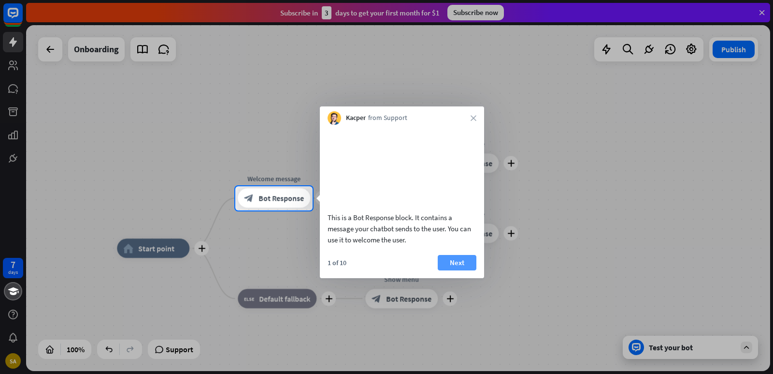
click at [460, 270] on button "Next" at bounding box center [457, 262] width 39 height 15
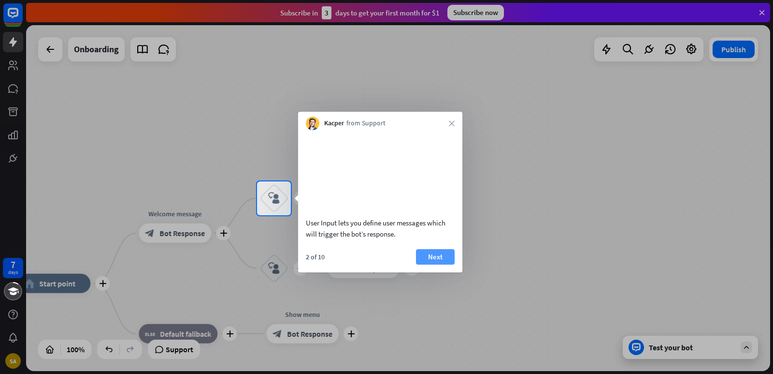
click at [432, 264] on button "Next" at bounding box center [435, 256] width 39 height 15
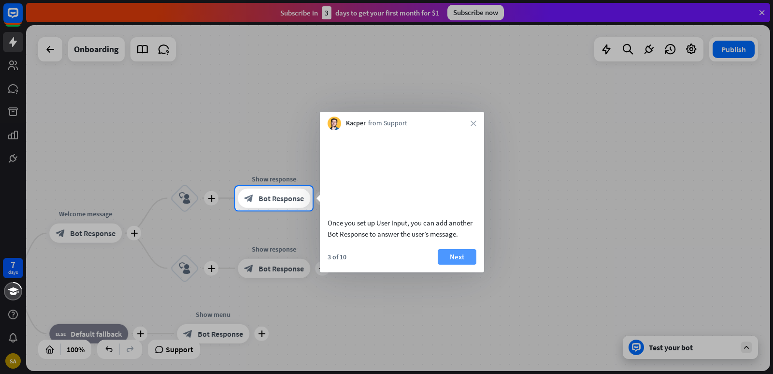
click at [465, 264] on button "Next" at bounding box center [457, 256] width 39 height 15
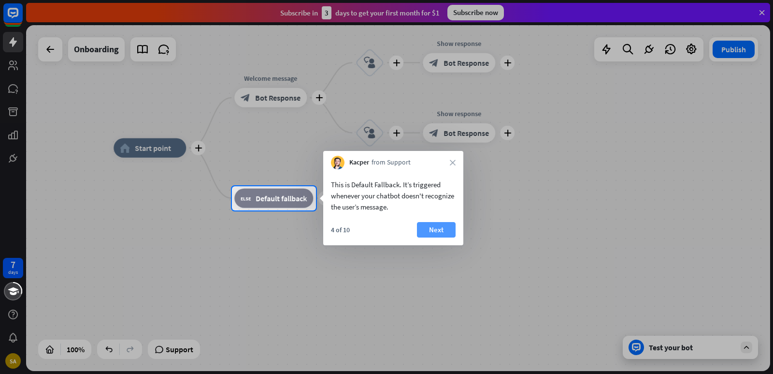
click at [438, 228] on button "Next" at bounding box center [436, 229] width 39 height 15
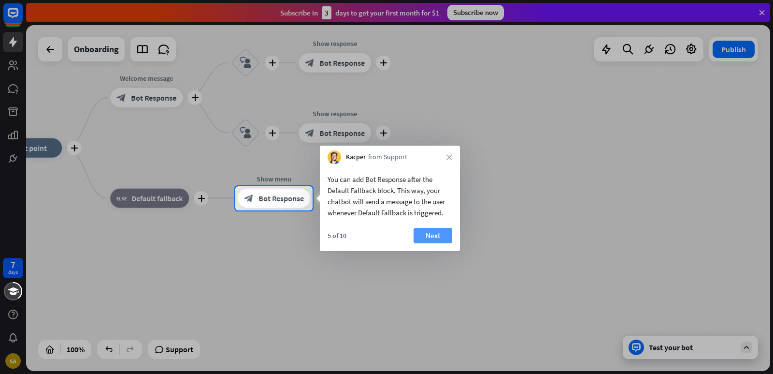
click at [439, 240] on button "Next" at bounding box center [433, 235] width 39 height 15
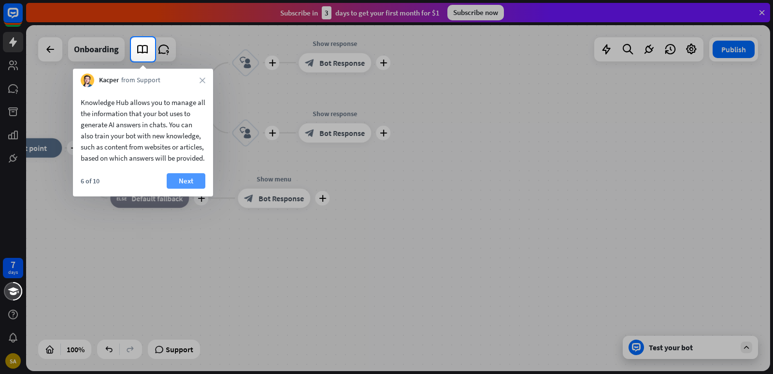
click at [191, 189] on button "Next" at bounding box center [186, 180] width 39 height 15
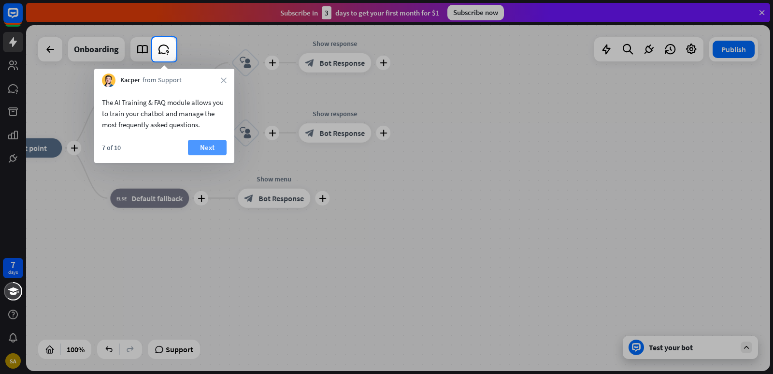
click at [213, 148] on button "Next" at bounding box center [207, 147] width 39 height 15
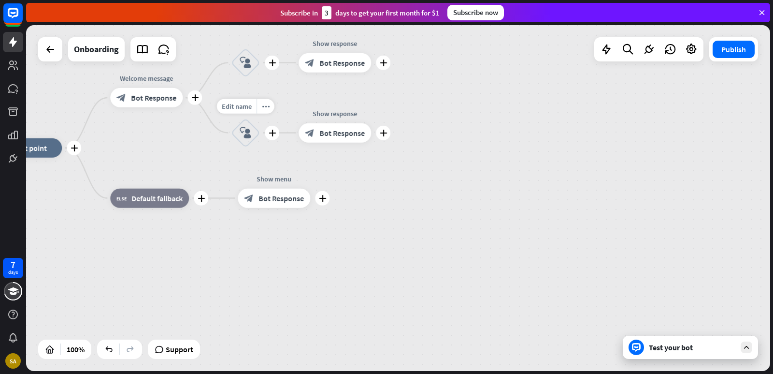
click at [231, 147] on div "Edit name more_horiz plus block_user_input" at bounding box center [245, 132] width 29 height 29
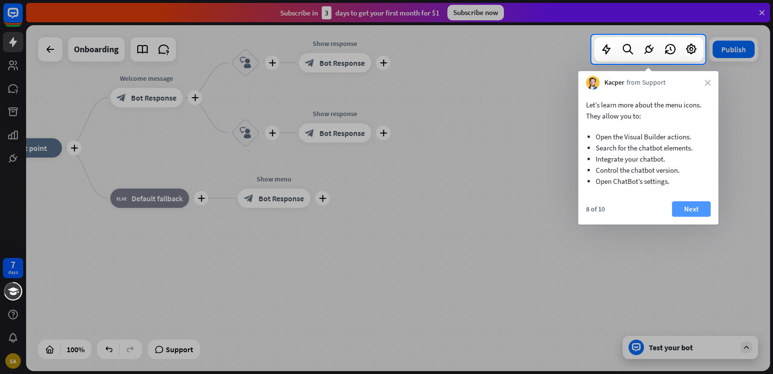
click at [694, 216] on button "Next" at bounding box center [691, 208] width 39 height 15
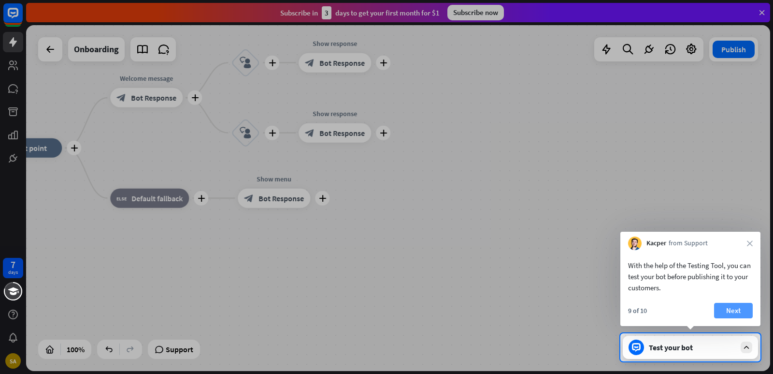
click at [743, 308] on button "Next" at bounding box center [733, 310] width 39 height 15
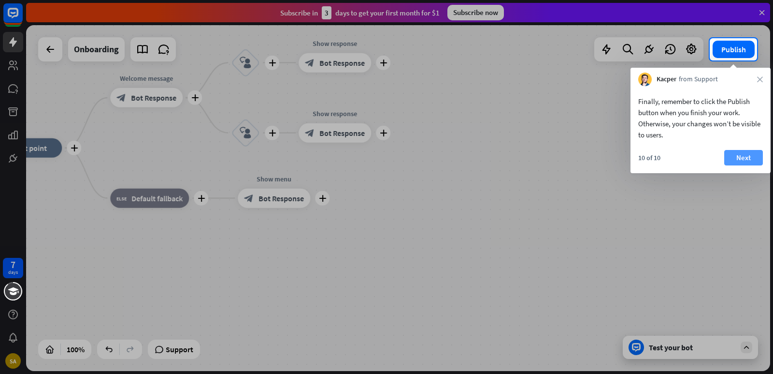
click at [754, 156] on button "Next" at bounding box center [744, 157] width 39 height 15
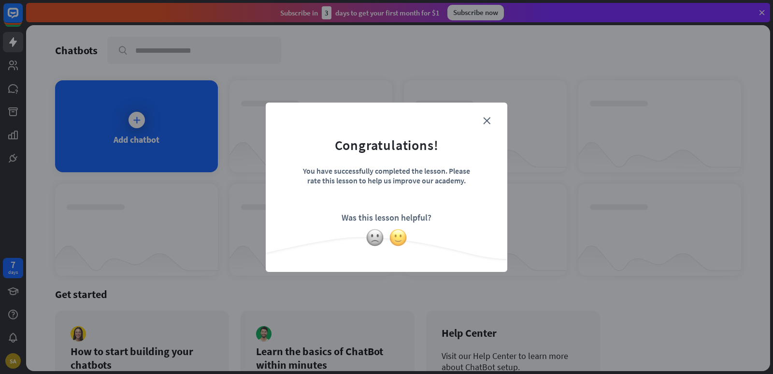
click at [405, 239] on img at bounding box center [398, 237] width 18 height 18
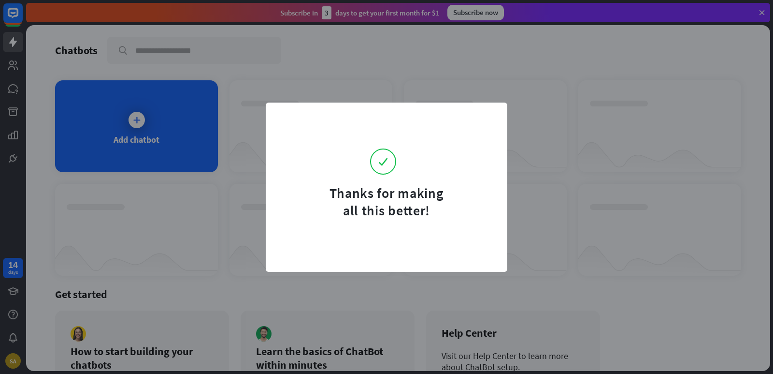
click at [483, 123] on form "Thanks for making all this better!" at bounding box center [387, 167] width 218 height 104
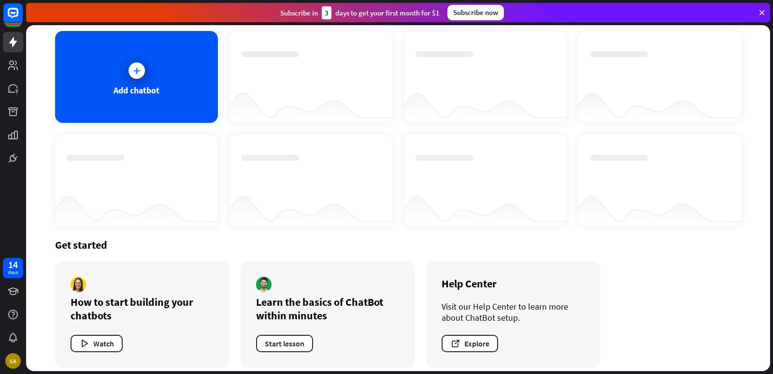
scroll to position [58, 0]
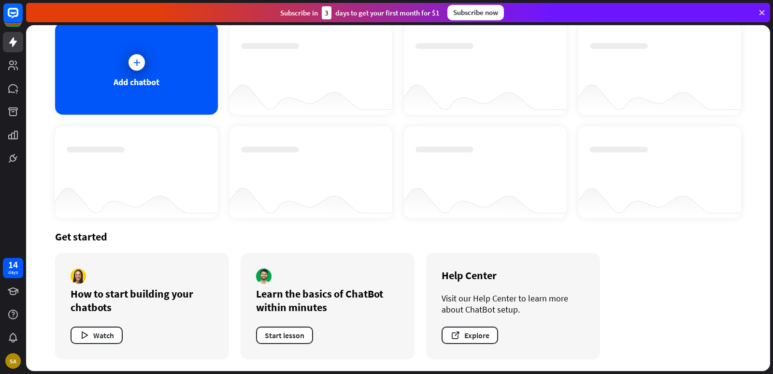
drag, startPoint x: 773, startPoint y: 202, endPoint x: 773, endPoint y: 124, distance: 77.8
click at [773, 124] on div "Chatbots search Add chatbot Get started How to start building your chatbots Wat…" at bounding box center [399, 199] width 747 height 349
click at [172, 66] on div "Add chatbot" at bounding box center [136, 69] width 163 height 92
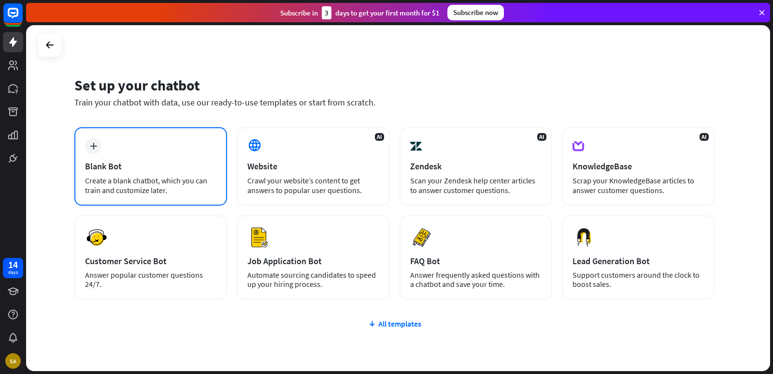
click at [185, 137] on div "plus Blank Bot Create a blank chatbot, which you can train and customize later." at bounding box center [150, 166] width 153 height 78
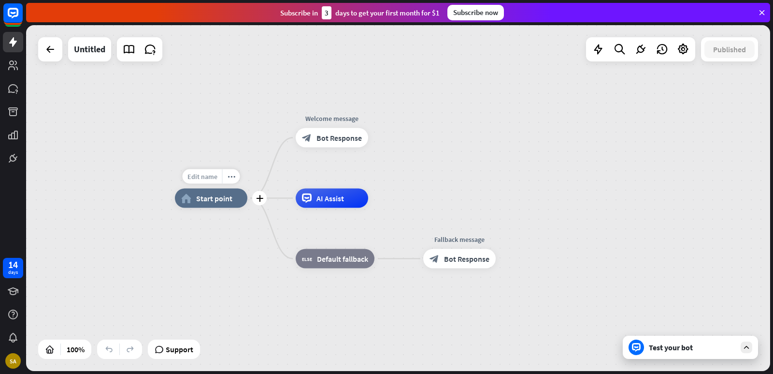
click at [199, 178] on span "Edit name" at bounding box center [203, 176] width 30 height 9
type input "*"
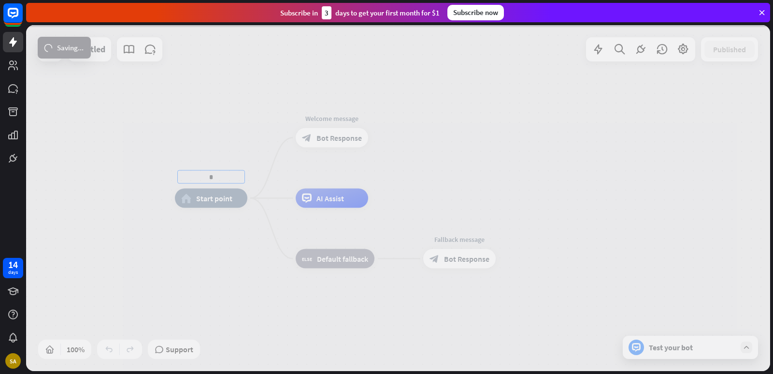
click at [346, 138] on div "* home_2 Start point Edit name more_horiz Welcome message block_bot_response Bo…" at bounding box center [398, 198] width 744 height 346
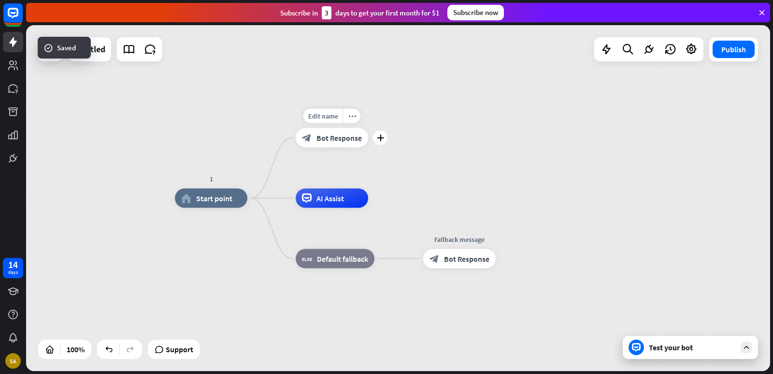
click at [346, 138] on span "Bot Response" at bounding box center [339, 138] width 45 height 10
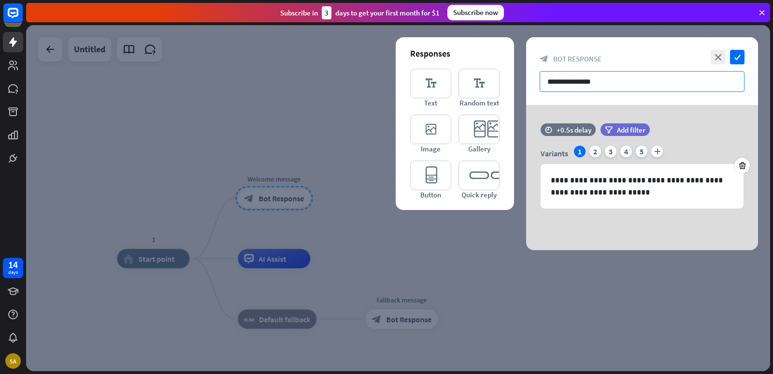
click at [605, 82] on input "**********" at bounding box center [642, 81] width 205 height 21
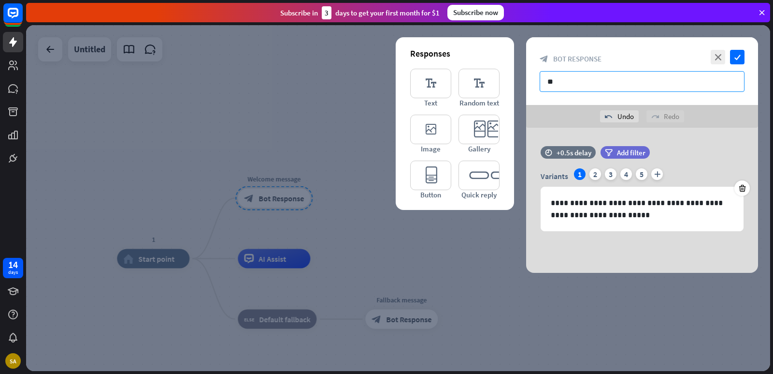
type input "*"
click at [696, 81] on input "**********" at bounding box center [642, 81] width 205 height 21
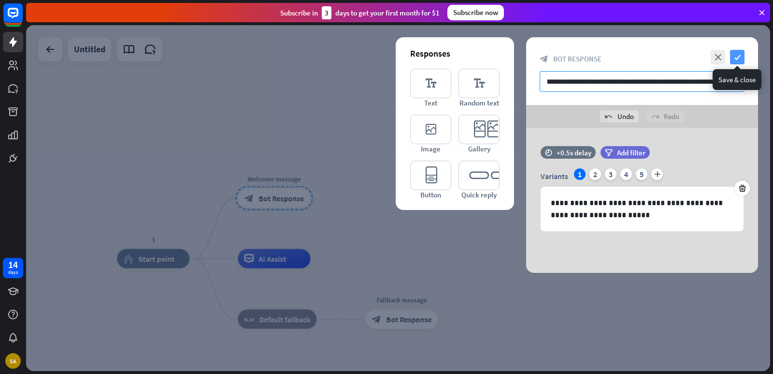
type input "**********"
click at [736, 58] on icon "check" at bounding box center [737, 57] width 15 height 15
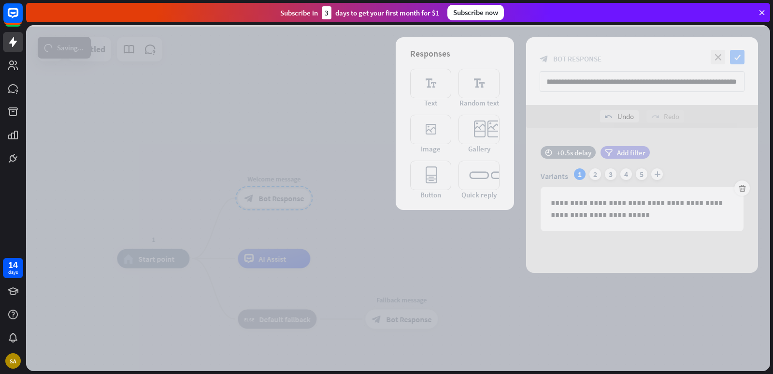
scroll to position [0, 0]
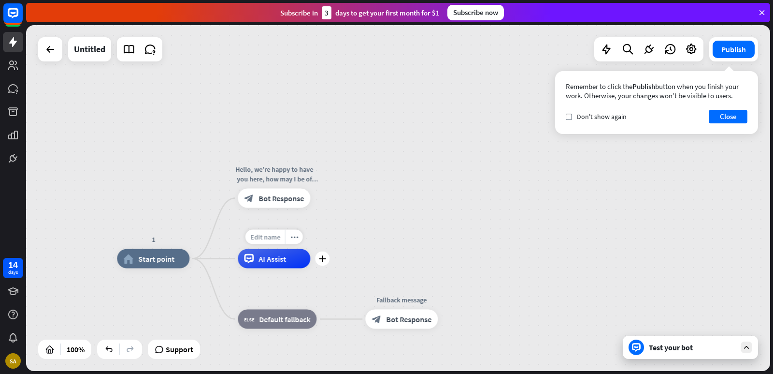
click at [273, 241] on span "Edit name" at bounding box center [265, 237] width 30 height 9
click at [321, 257] on icon "plus" at bounding box center [322, 258] width 7 height 7
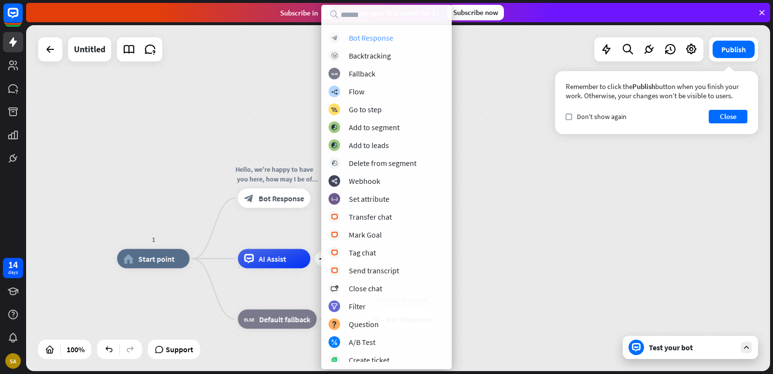
click at [386, 38] on div "Bot Response" at bounding box center [371, 38] width 44 height 10
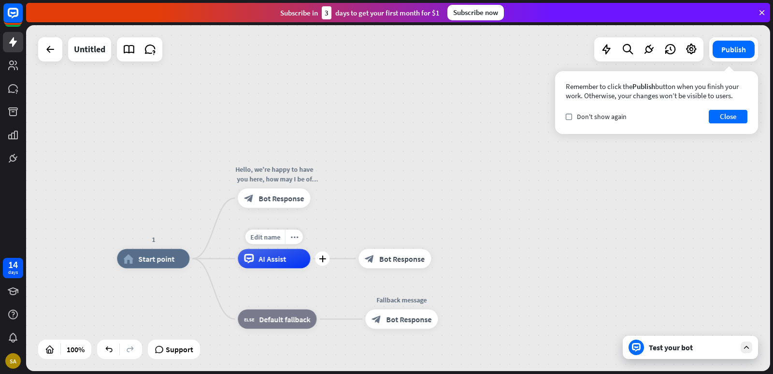
click at [288, 266] on div "AI Assist" at bounding box center [274, 258] width 73 height 19
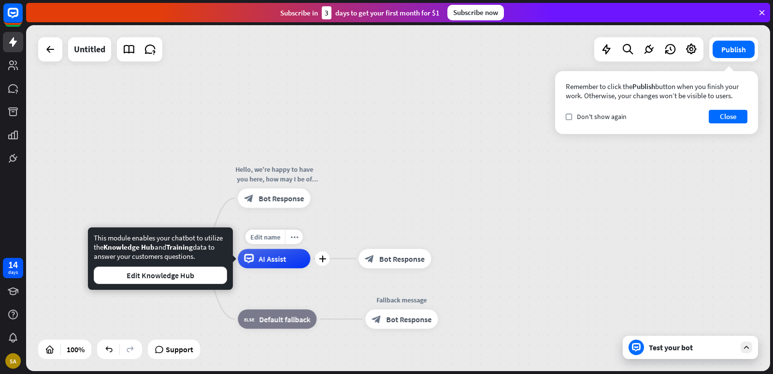
click at [73, 175] on div "1 home_2 Start point Hello, we're happy to have you here, how may I be of assis…" at bounding box center [398, 198] width 744 height 346
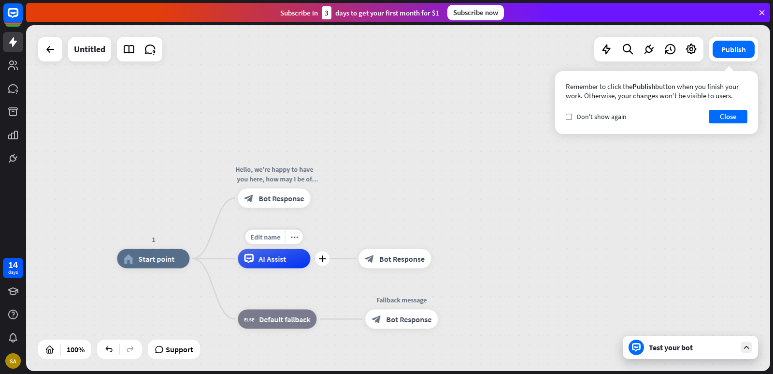
click at [268, 266] on div "AI Assist" at bounding box center [274, 258] width 73 height 19
click at [383, 171] on div "1 home_2 Start point Hello, we're happy to have you here, how may I be of assis…" at bounding box center [398, 198] width 744 height 346
click at [304, 323] on span "Default fallback" at bounding box center [284, 319] width 51 height 10
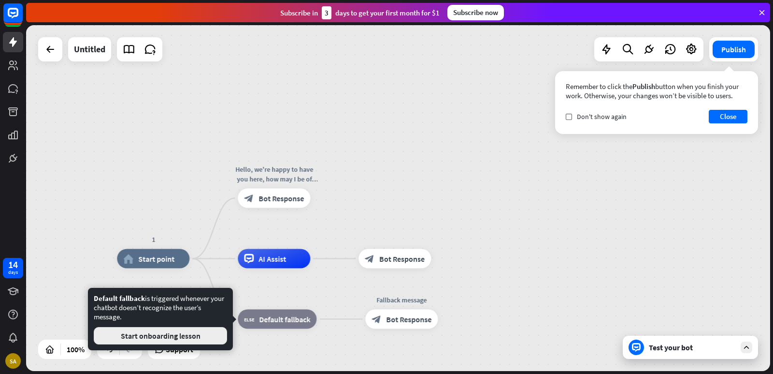
click at [220, 332] on button "Start onboarding lesson" at bounding box center [160, 335] width 133 height 17
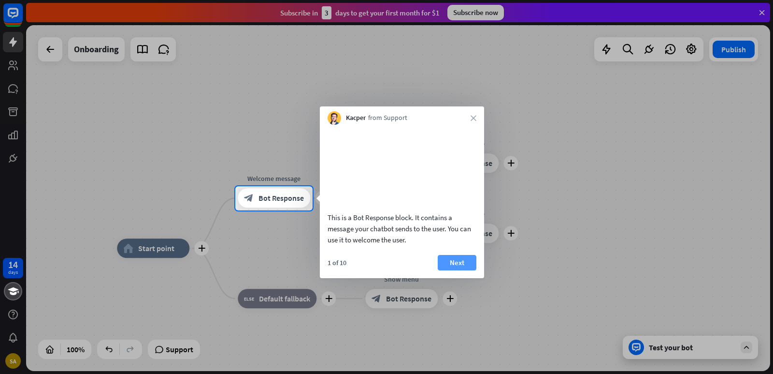
click at [459, 270] on button "Next" at bounding box center [457, 262] width 39 height 15
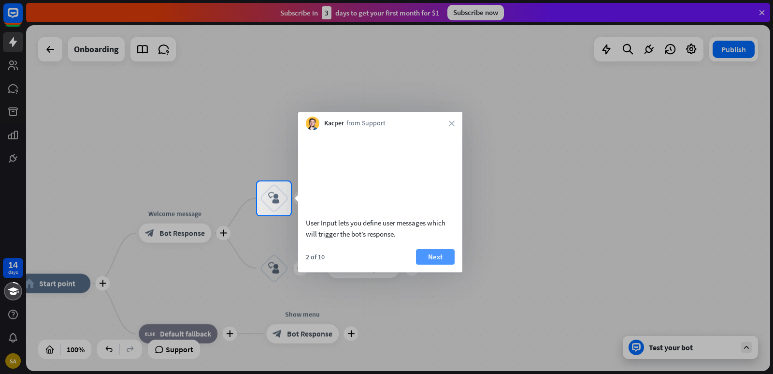
click at [433, 264] on button "Next" at bounding box center [435, 256] width 39 height 15
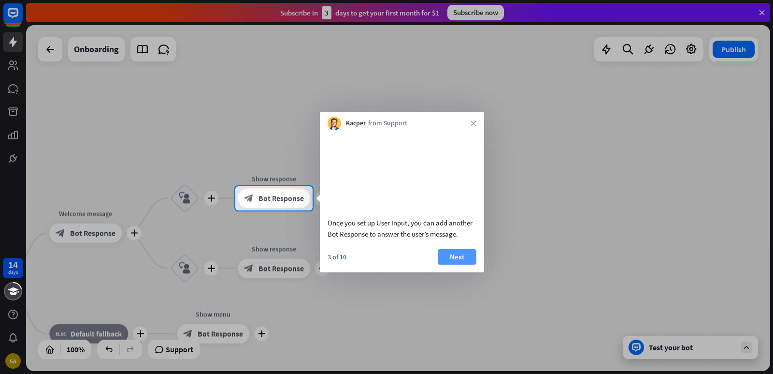
click at [458, 264] on button "Next" at bounding box center [457, 256] width 39 height 15
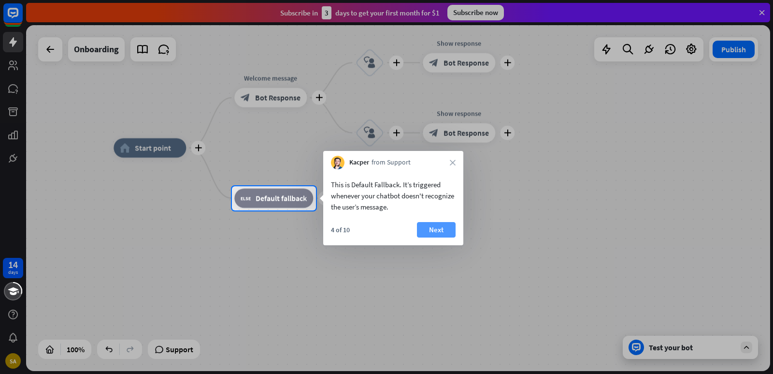
click at [432, 228] on button "Next" at bounding box center [436, 229] width 39 height 15
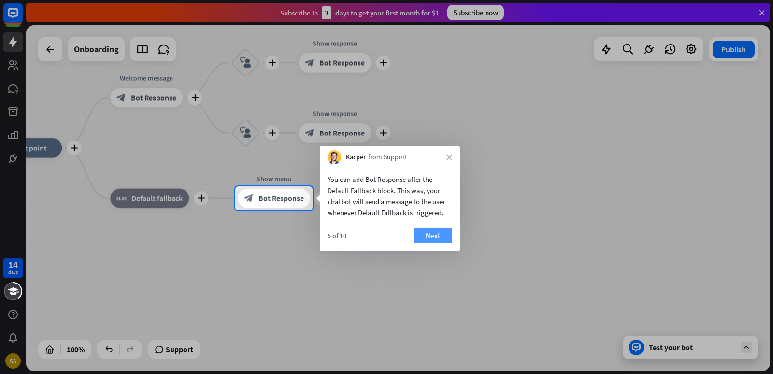
click at [439, 239] on button "Next" at bounding box center [433, 235] width 39 height 15
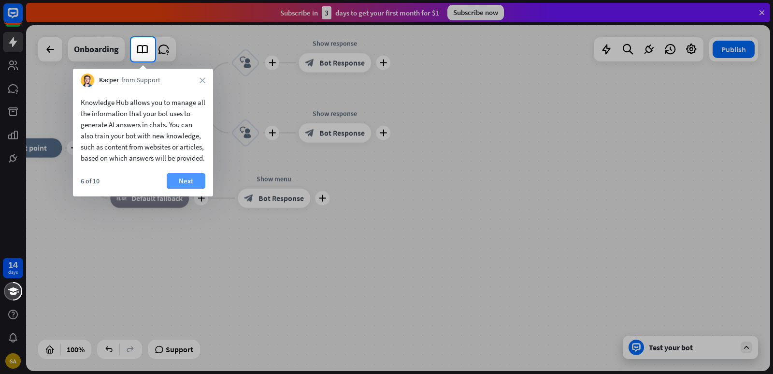
click at [186, 189] on button "Next" at bounding box center [186, 180] width 39 height 15
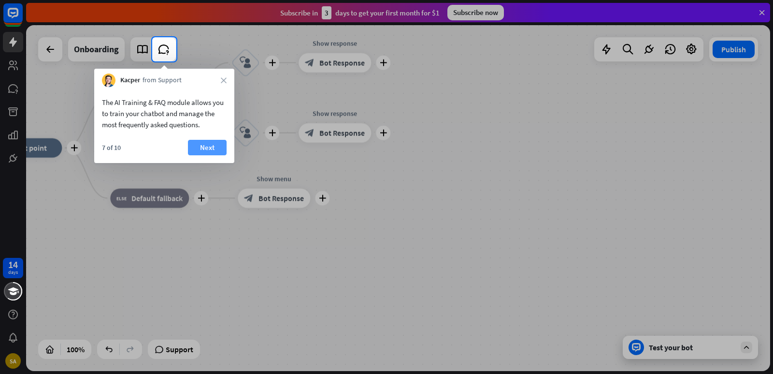
click at [218, 144] on button "Next" at bounding box center [207, 147] width 39 height 15
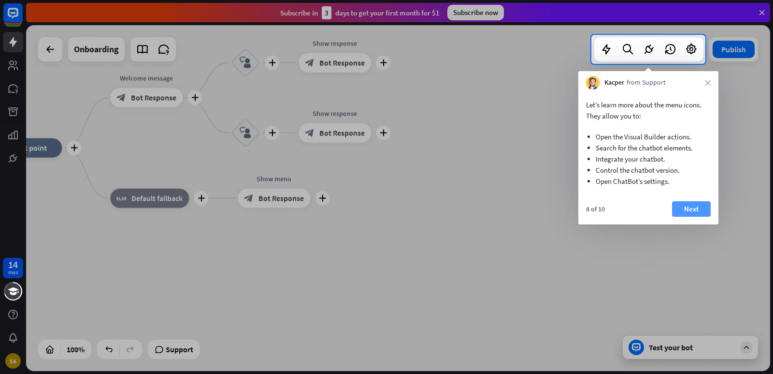
click at [690, 209] on button "Next" at bounding box center [691, 208] width 39 height 15
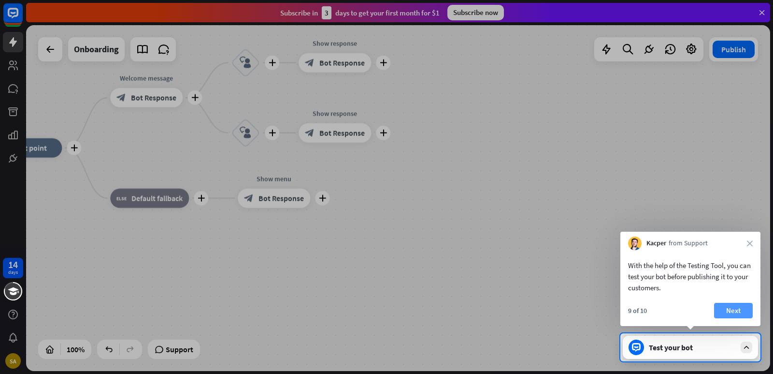
click at [732, 315] on button "Next" at bounding box center [733, 310] width 39 height 15
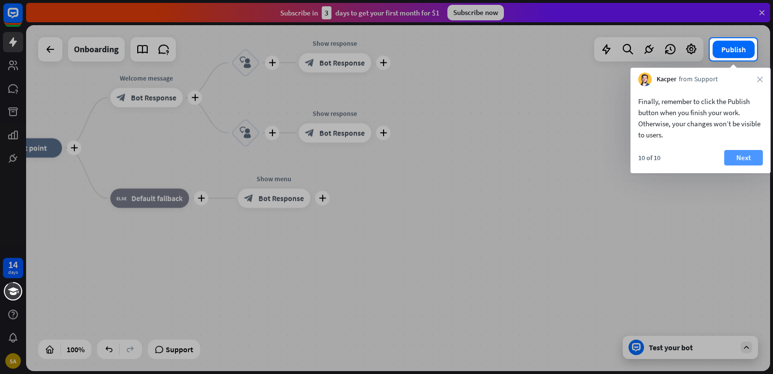
click at [751, 163] on button "Next" at bounding box center [744, 157] width 39 height 15
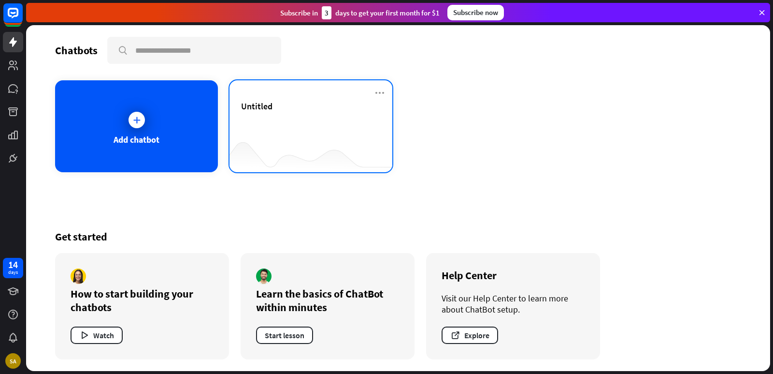
click at [291, 108] on div "Untitled" at bounding box center [311, 106] width 140 height 11
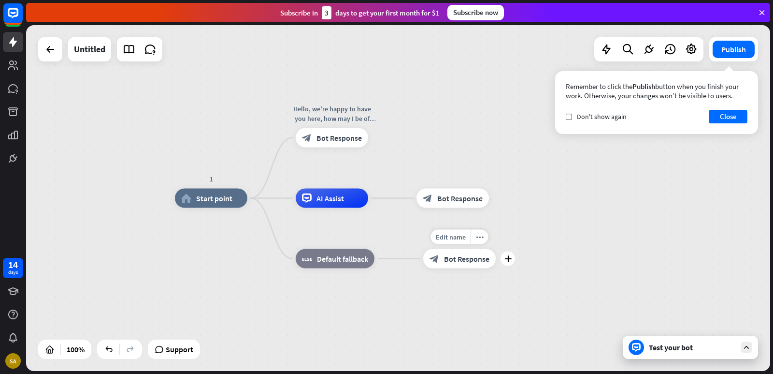
click at [452, 260] on span "Bot Response" at bounding box center [466, 259] width 45 height 10
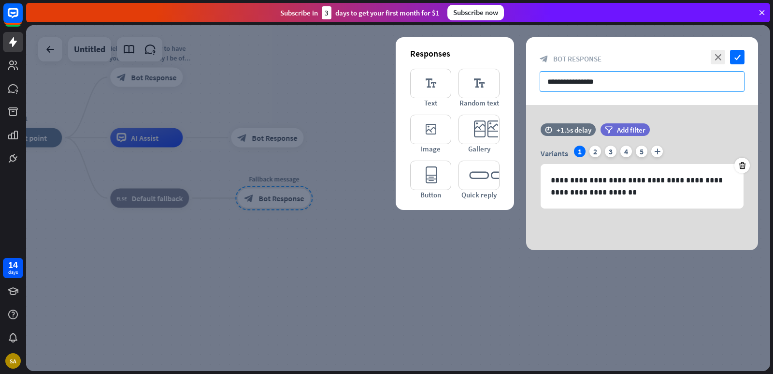
click at [621, 78] on input "**********" at bounding box center [642, 81] width 205 height 21
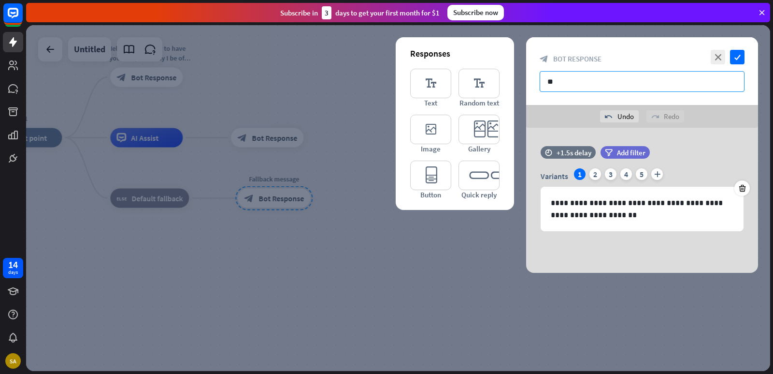
type input "*"
click at [677, 78] on input "**********" at bounding box center [642, 81] width 205 height 21
click at [582, 81] on input "**********" at bounding box center [642, 81] width 205 height 21
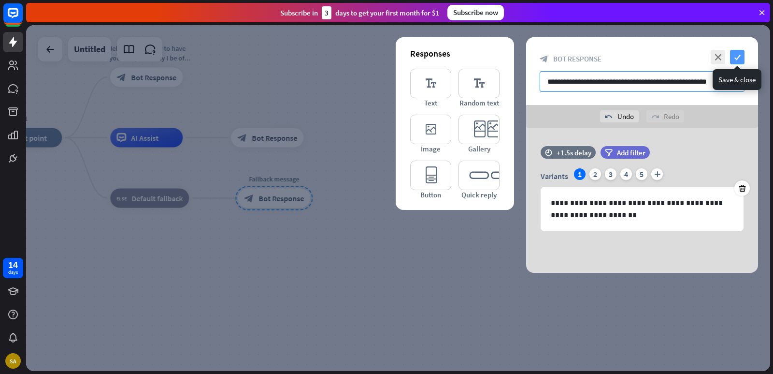
type input "**********"
click at [737, 60] on icon "check" at bounding box center [737, 57] width 15 height 15
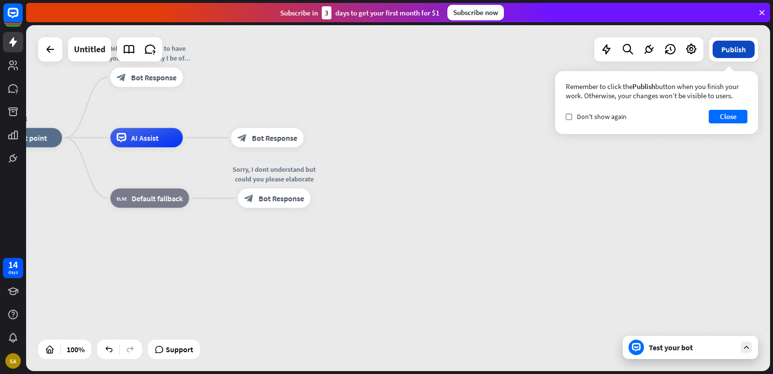
click at [726, 51] on button "Publish" at bounding box center [734, 49] width 42 height 17
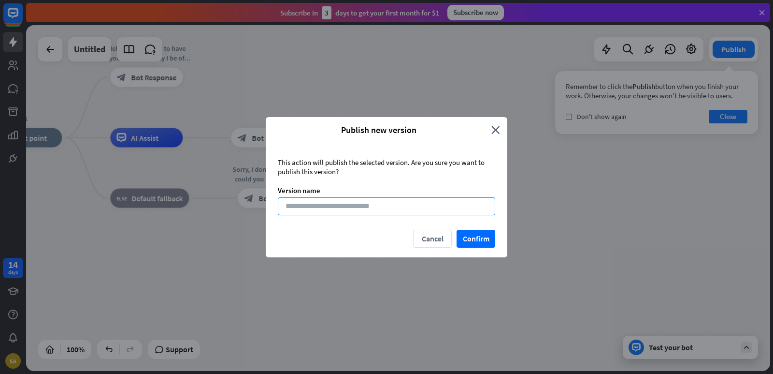
click at [360, 215] on input at bounding box center [387, 206] width 218 height 18
type input "*****"
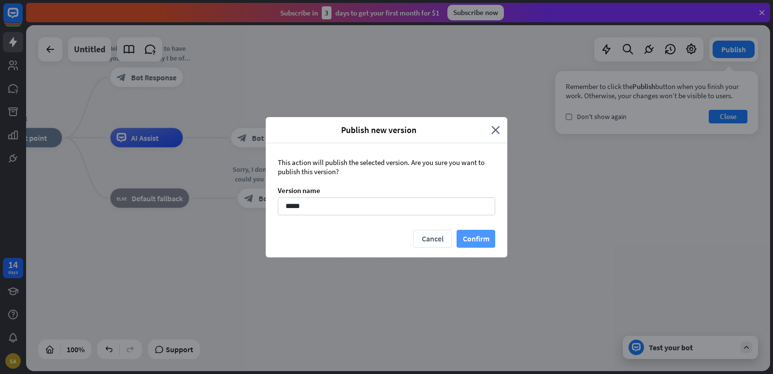
click at [486, 240] on button "Confirm" at bounding box center [476, 239] width 39 height 18
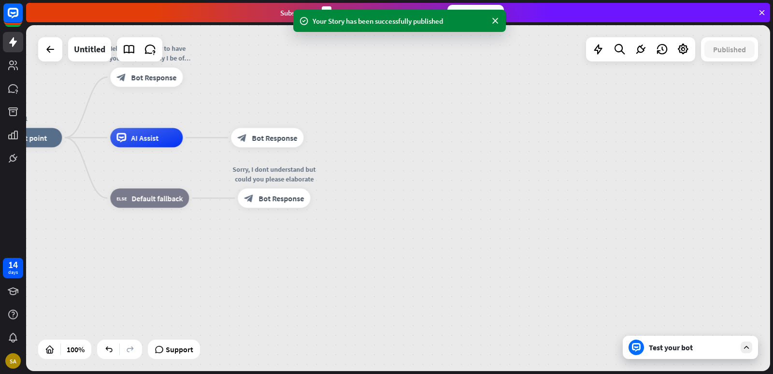
click at [670, 350] on div "Test your bot" at bounding box center [692, 347] width 87 height 10
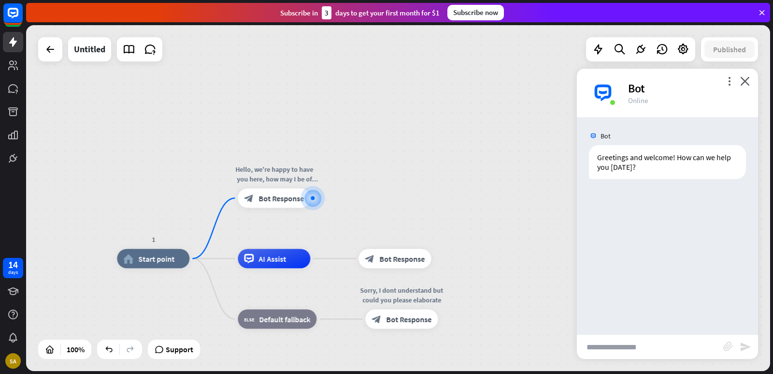
click at [594, 347] on input "text" at bounding box center [650, 347] width 146 height 24
type input "**"
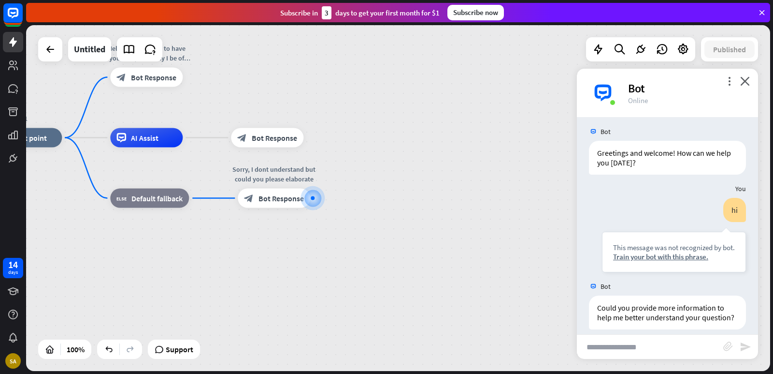
scroll to position [24, 0]
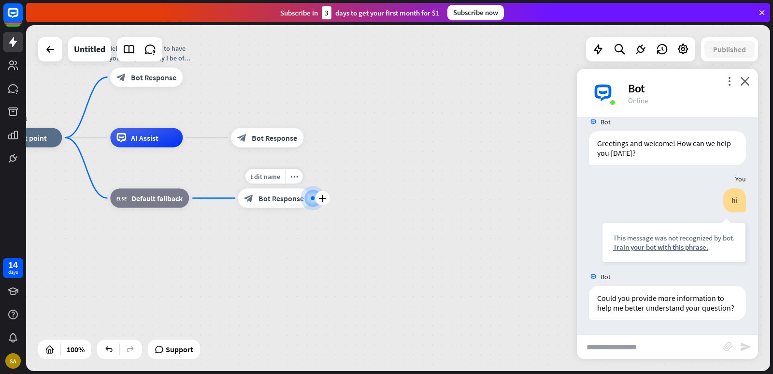
click at [315, 195] on div at bounding box center [313, 198] width 16 height 16
click at [310, 196] on div at bounding box center [312, 197] width 11 height 11
click at [651, 343] on input "text" at bounding box center [650, 347] width 146 height 24
type input "**"
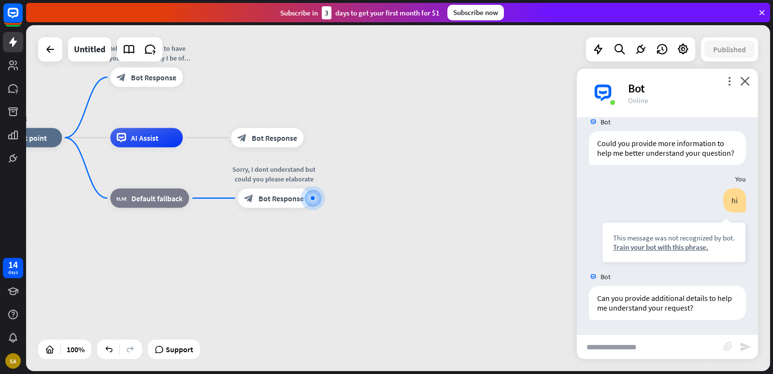
scroll to position [178, 0]
click at [740, 79] on div "more_vert close Bot Online" at bounding box center [667, 93] width 181 height 48
click at [747, 83] on icon "close" at bounding box center [746, 80] width 10 height 9
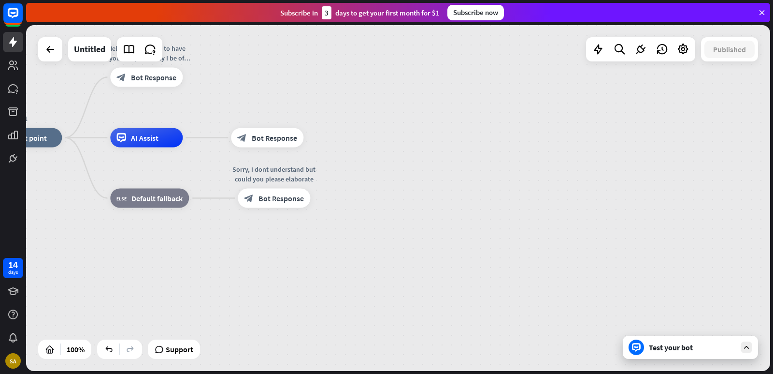
click at [721, 59] on div "Published" at bounding box center [729, 49] width 57 height 24
click at [44, 138] on span "Start point" at bounding box center [29, 138] width 36 height 10
click at [110, 203] on div "Edit name more_horiz plus block_fallback Default fallback" at bounding box center [149, 198] width 79 height 19
click at [166, 352] on div "Support" at bounding box center [174, 348] width 44 height 15
click at [485, 85] on div "1 home_2 Start point Hello, we're happy to have you here, how may I be of assis…" at bounding box center [398, 198] width 744 height 346
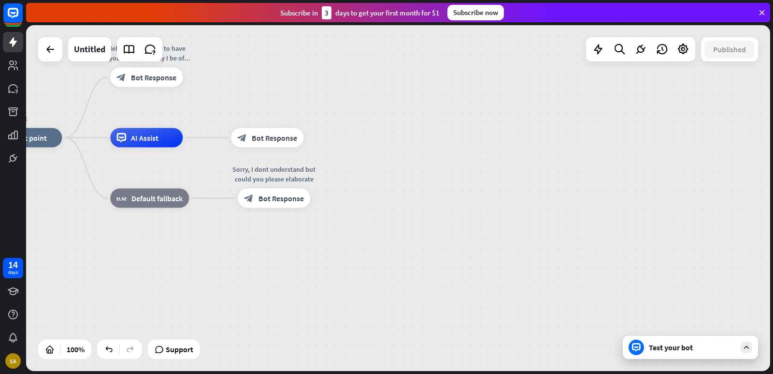
drag, startPoint x: 408, startPoint y: 172, endPoint x: 449, endPoint y: 188, distance: 43.6
click at [598, 57] on div at bounding box center [598, 49] width 19 height 19
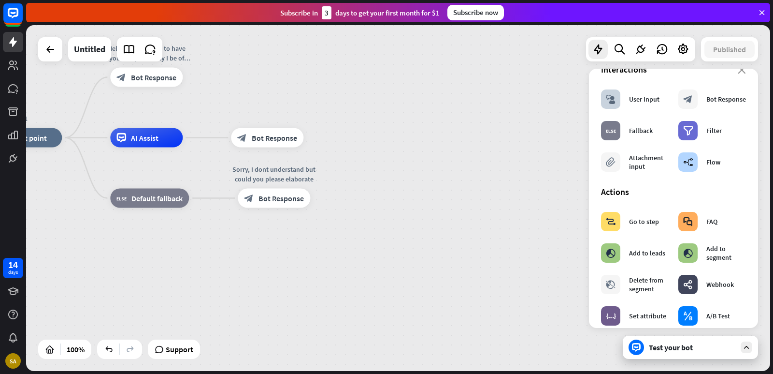
scroll to position [9, 0]
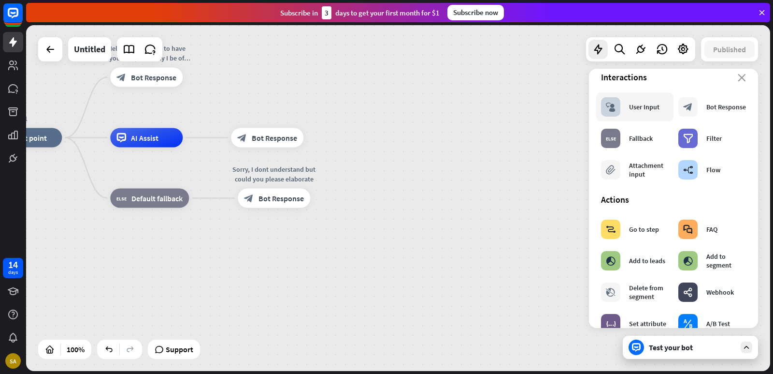
click at [634, 104] on div "User Input" at bounding box center [644, 106] width 30 height 9
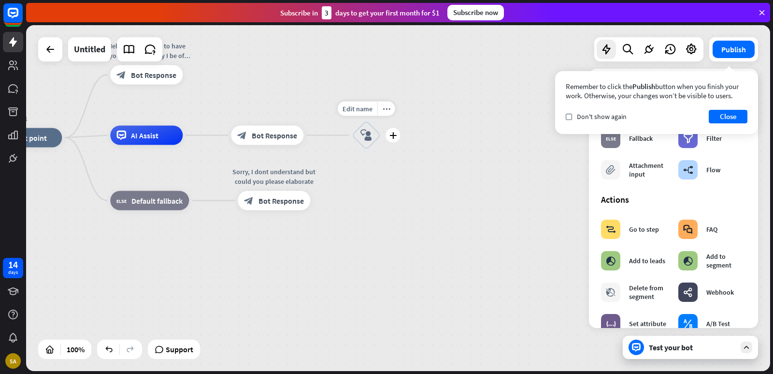
click at [367, 137] on icon "block_user_input" at bounding box center [367, 136] width 12 height 12
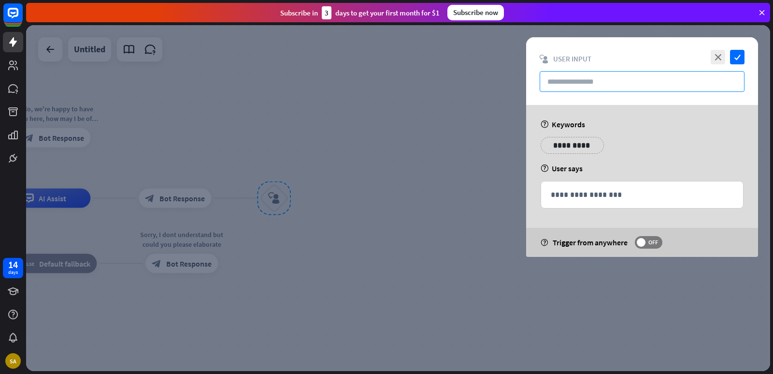
click at [629, 85] on input "text" at bounding box center [642, 81] width 205 height 21
type input "*"
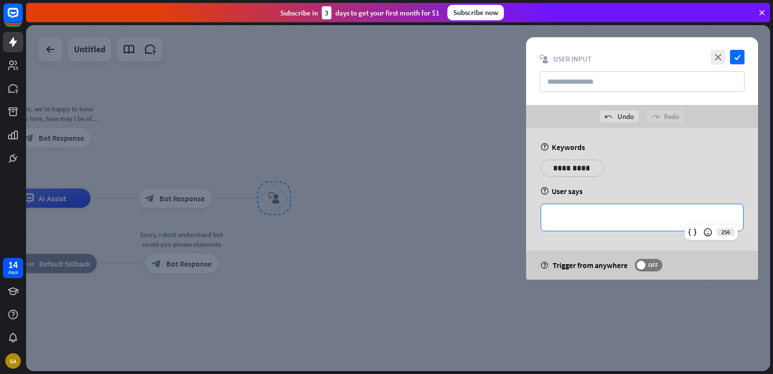
click at [600, 220] on p "**********" at bounding box center [642, 217] width 183 height 12
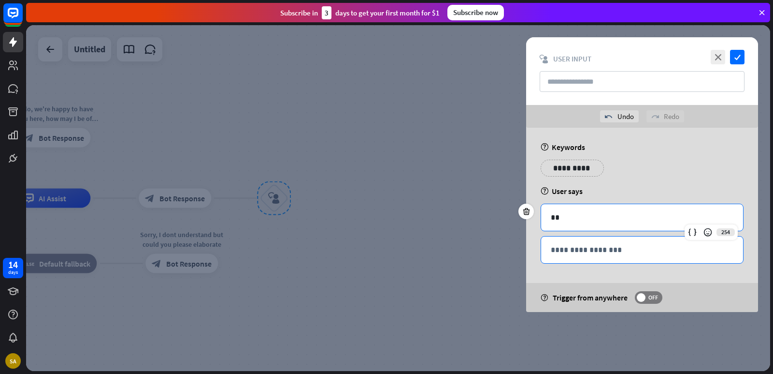
click at [614, 258] on div "**********" at bounding box center [642, 249] width 202 height 27
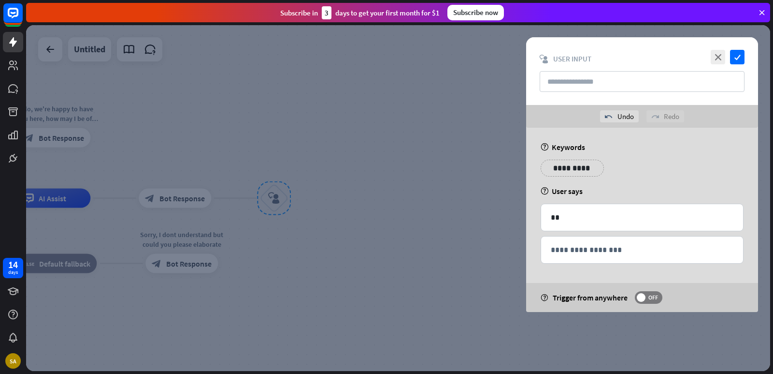
click at [703, 199] on div "**********" at bounding box center [642, 220] width 232 height 184
click at [738, 57] on icon "check" at bounding box center [737, 57] width 15 height 15
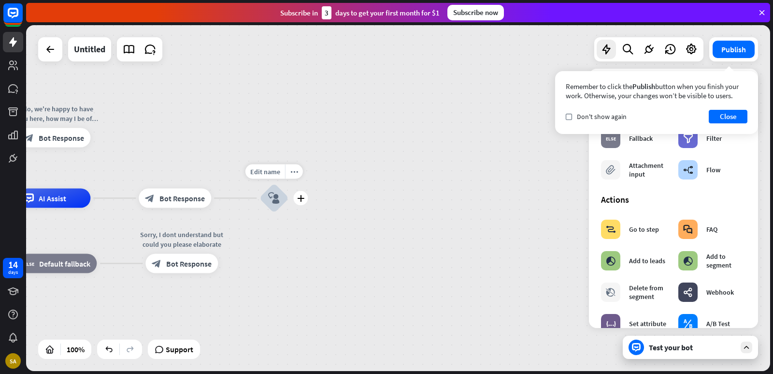
click at [277, 208] on div "block_user_input" at bounding box center [274, 198] width 29 height 29
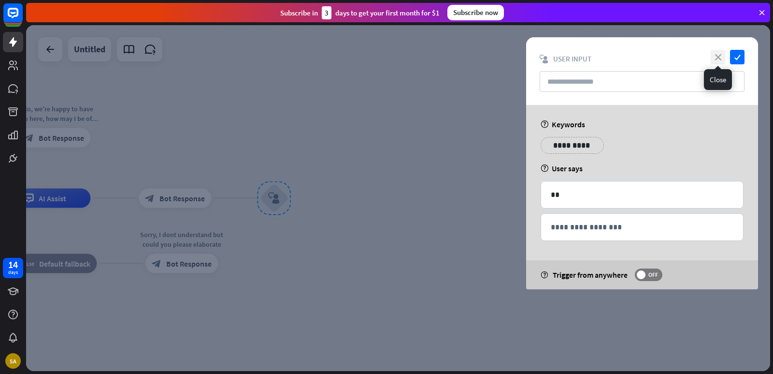
click at [715, 55] on icon "close" at bounding box center [718, 57] width 15 height 15
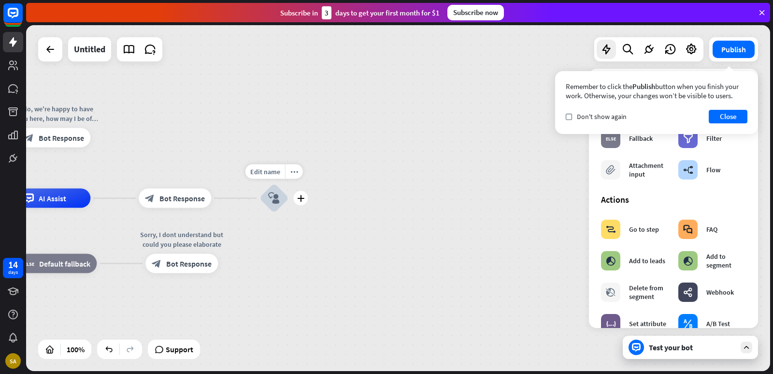
click at [277, 196] on icon "block_user_input" at bounding box center [274, 198] width 12 height 12
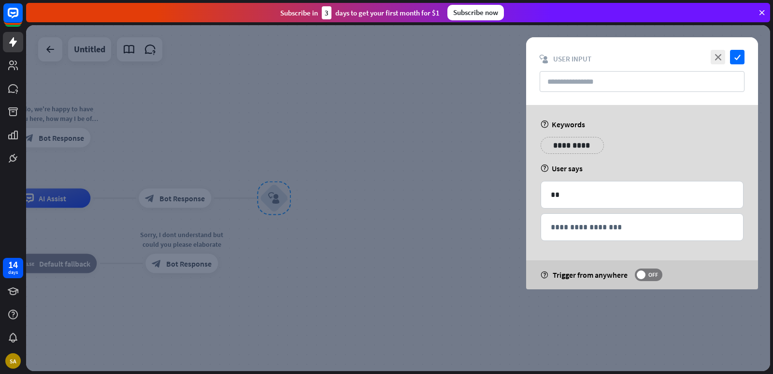
click at [404, 176] on div at bounding box center [398, 198] width 744 height 346
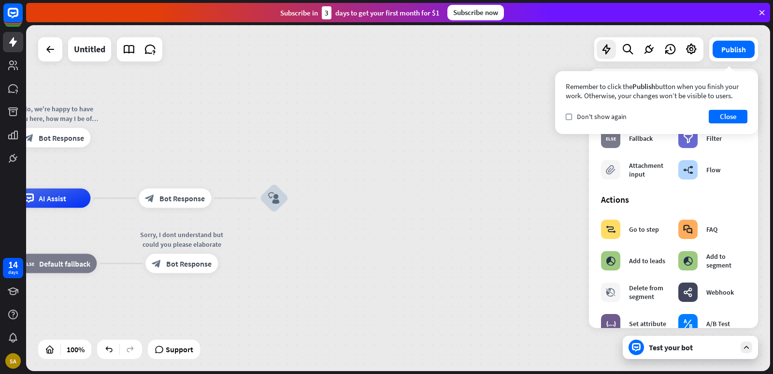
drag, startPoint x: 707, startPoint y: 110, endPoint x: 656, endPoint y: 105, distance: 51.4
click at [656, 105] on div "Remember to click the Publish button when you finish your work. Otherwise, your…" at bounding box center [656, 102] width 203 height 63
click at [734, 113] on button "Close" at bounding box center [728, 117] width 39 height 14
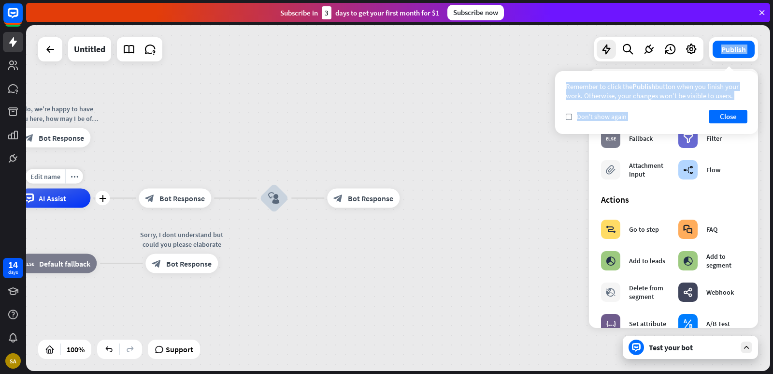
drag, startPoint x: 78, startPoint y: 203, endPoint x: 78, endPoint y: 188, distance: 15.0
click at [78, 189] on div "AI Assist" at bounding box center [54, 198] width 73 height 19
drag, startPoint x: 75, startPoint y: 211, endPoint x: 84, endPoint y: 176, distance: 35.9
click at [73, 176] on icon "more_horiz" at bounding box center [75, 176] width 8 height 7
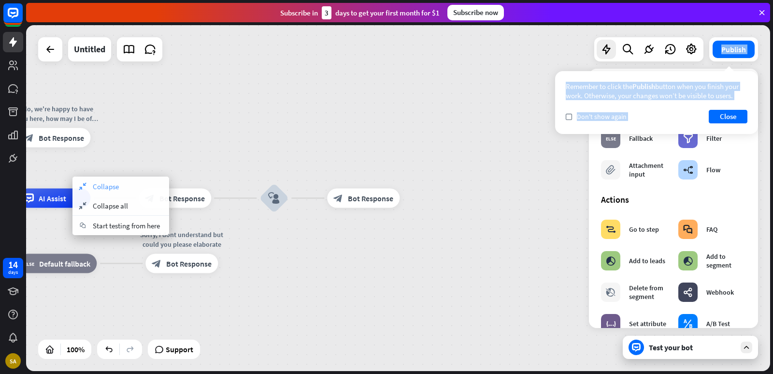
click at [115, 188] on span "Collapse" at bounding box center [106, 186] width 26 height 9
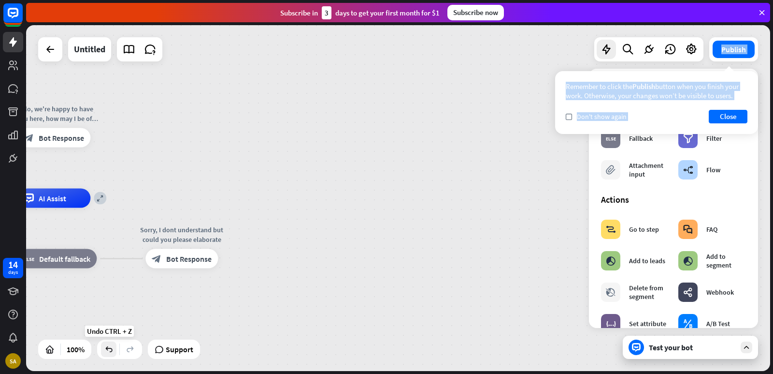
click at [114, 349] on icon at bounding box center [109, 349] width 10 height 10
click at [107, 346] on icon at bounding box center [109, 349] width 10 height 10
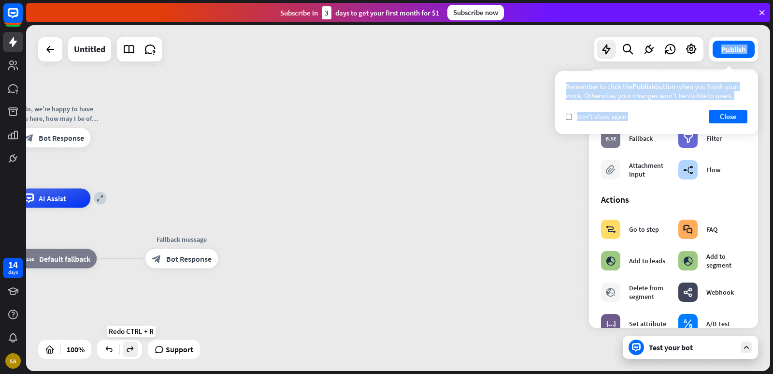
click at [129, 346] on icon at bounding box center [131, 349] width 10 height 10
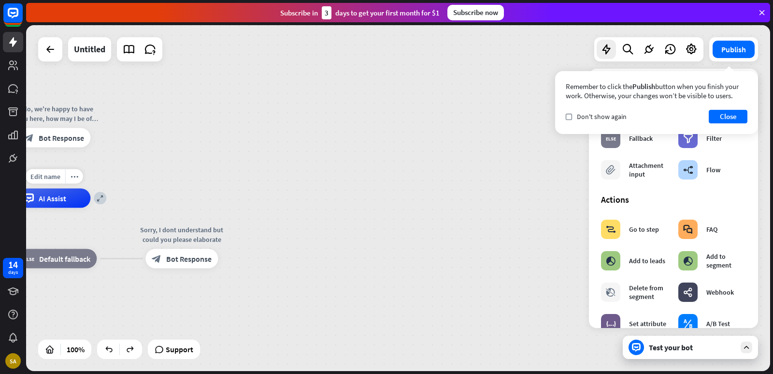
click at [72, 189] on div "Edit name more_horiz expand AI Assist" at bounding box center [54, 198] width 73 height 19
click at [73, 180] on div "more_horiz" at bounding box center [74, 176] width 18 height 15
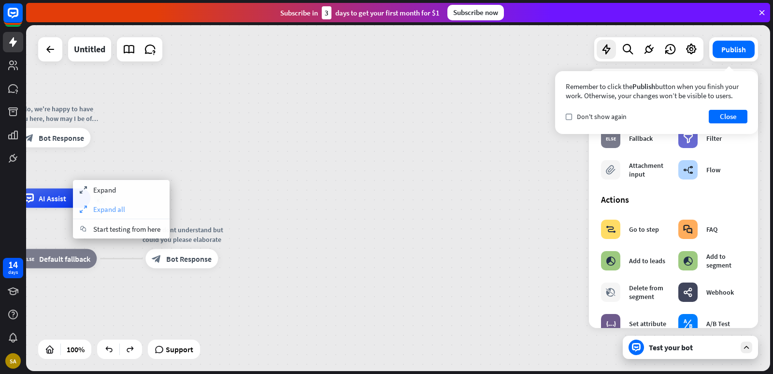
click at [103, 209] on span "Expand all" at bounding box center [109, 208] width 32 height 9
